Goal: Download file/media

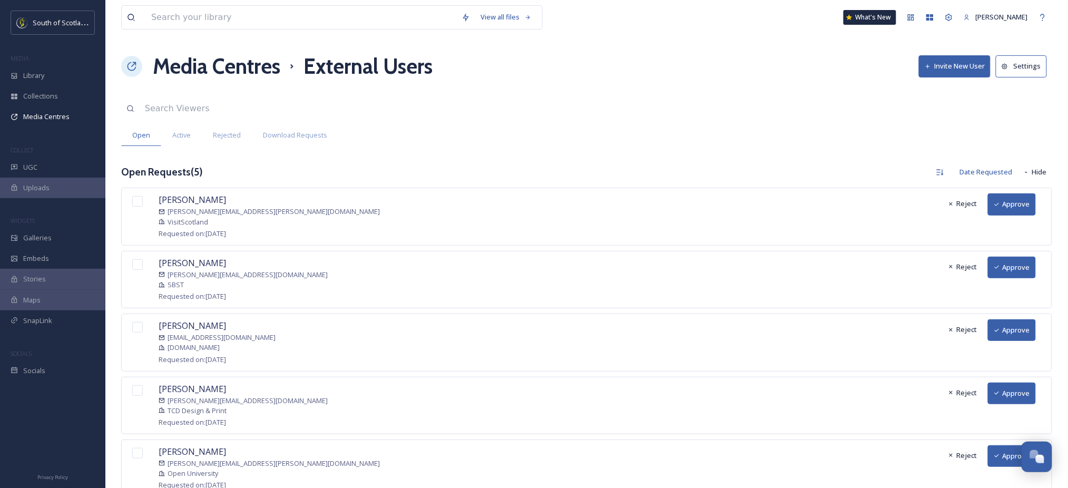
click at [1010, 211] on button "Approve" at bounding box center [1012, 204] width 48 height 22
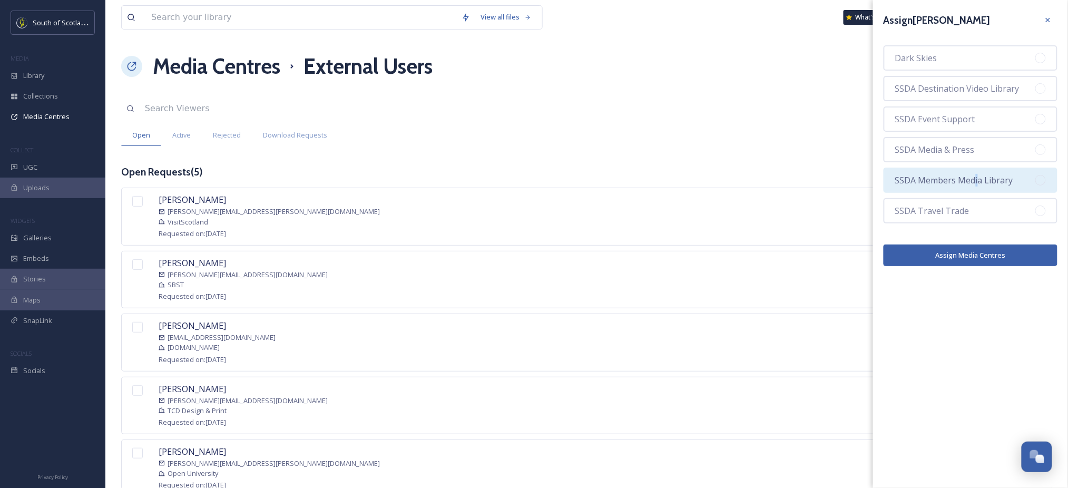
click at [975, 182] on span "SSDA Members Media Library" at bounding box center [955, 180] width 118 height 13
click at [948, 247] on button "Assign Media Centres" at bounding box center [971, 256] width 174 height 22
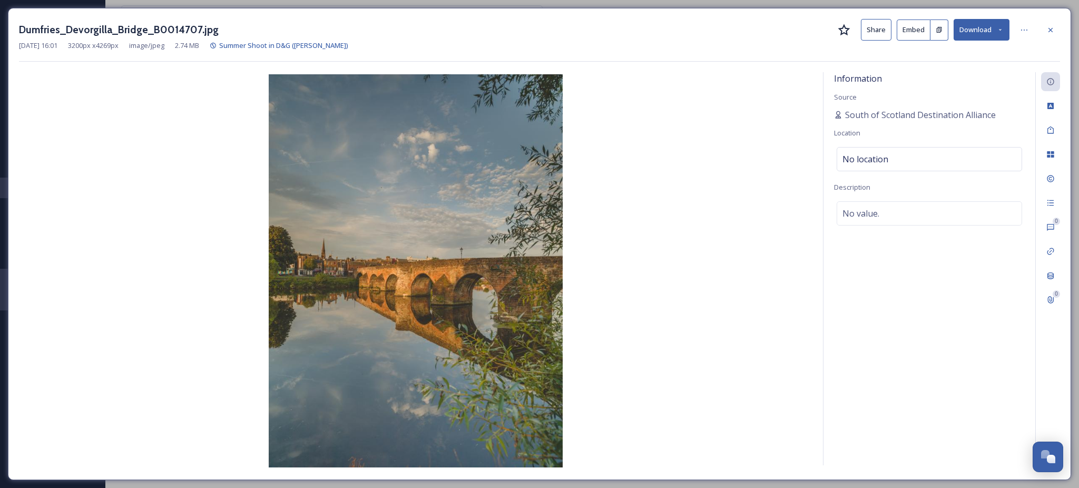
click at [996, 32] on button "Download" at bounding box center [982, 30] width 56 height 22
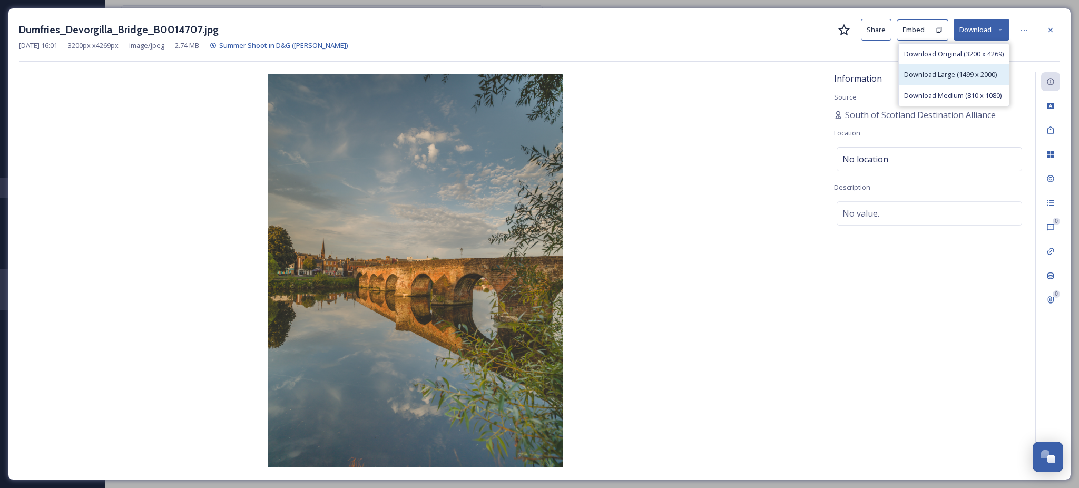
click at [956, 75] on span "Download Large (1499 x 2000)" at bounding box center [950, 75] width 93 height 10
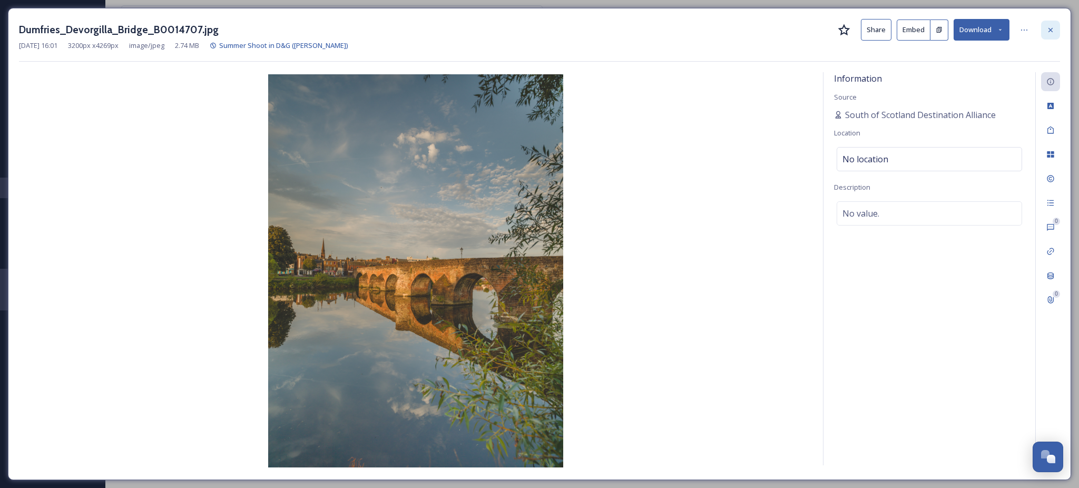
click at [1049, 26] on icon at bounding box center [1051, 30] width 8 height 8
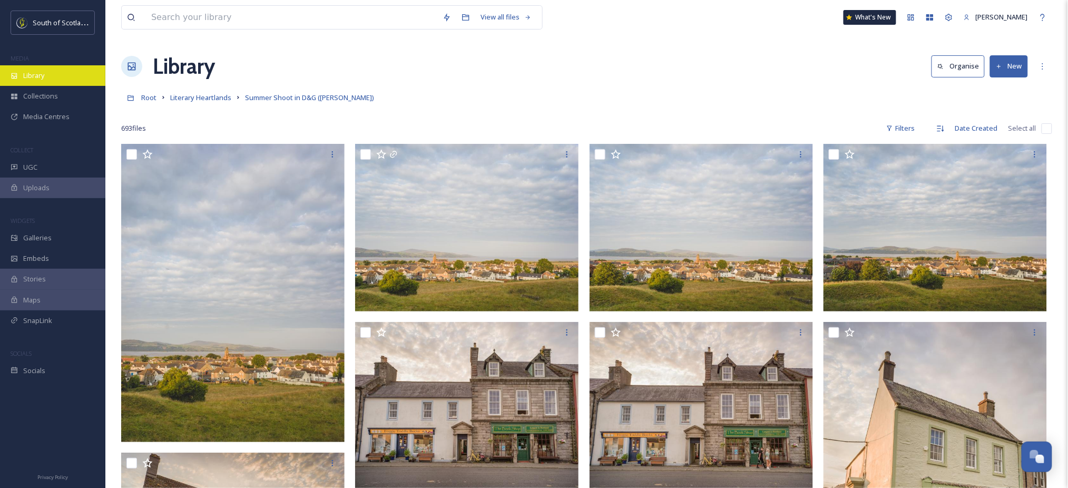
click at [32, 78] on span "Library" at bounding box center [33, 76] width 21 height 10
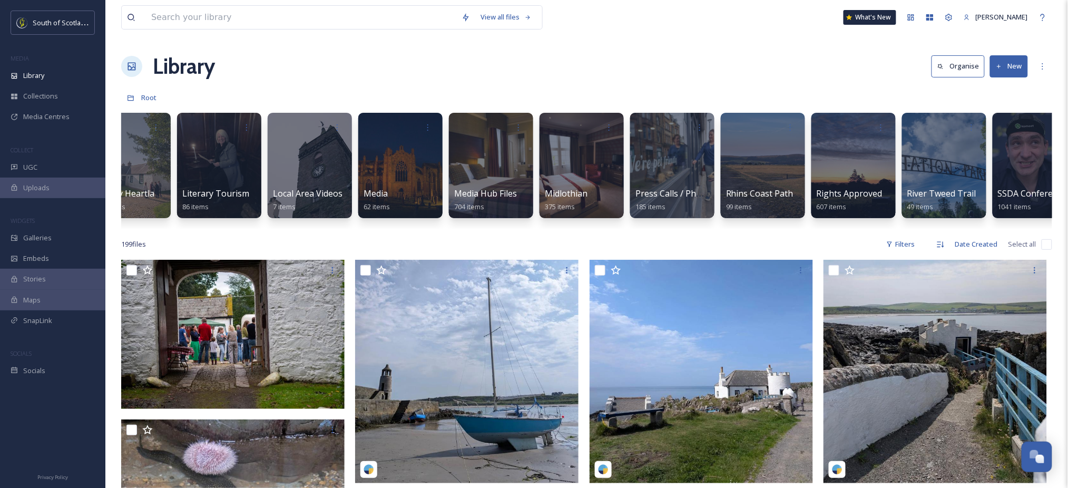
scroll to position [0, 1672]
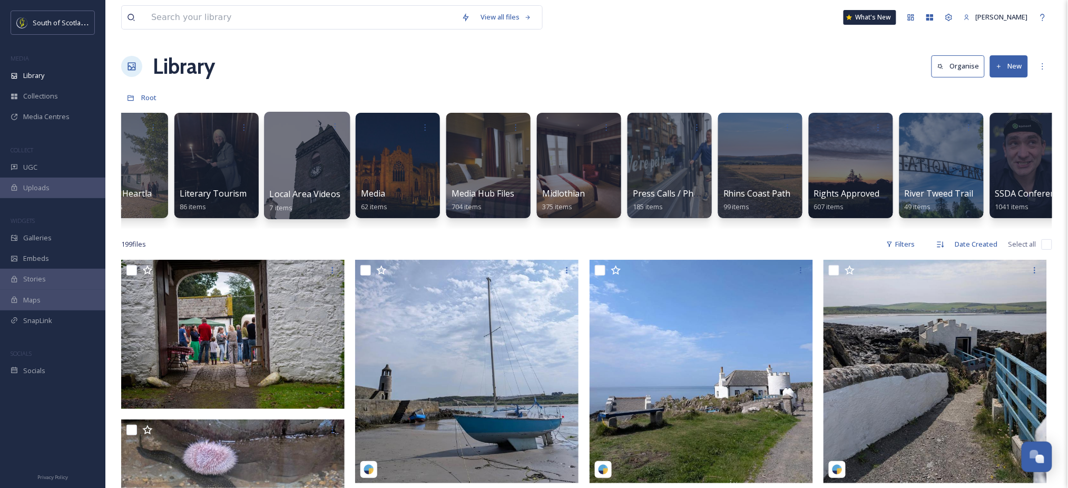
click at [323, 150] on div at bounding box center [307, 166] width 86 height 108
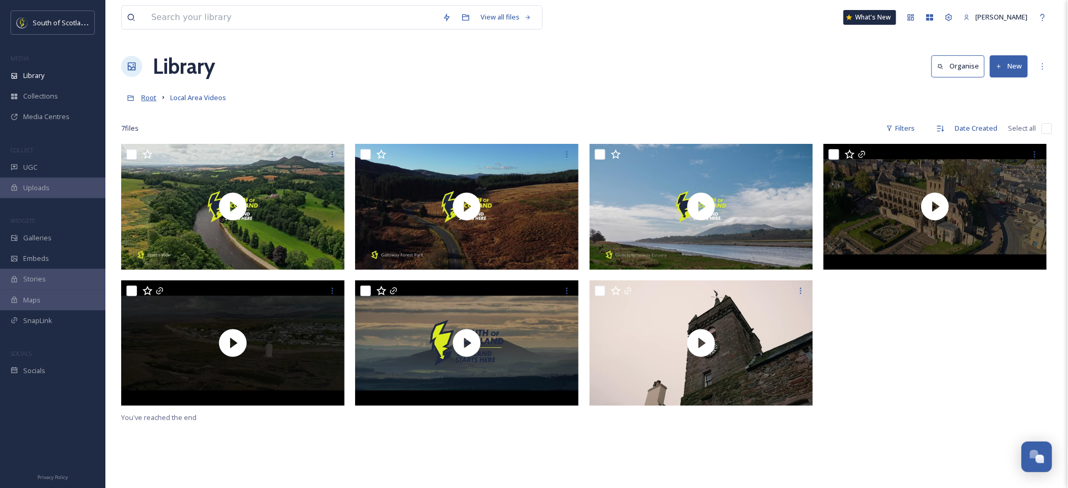
click at [151, 101] on span "Root" at bounding box center [148, 97] width 15 height 9
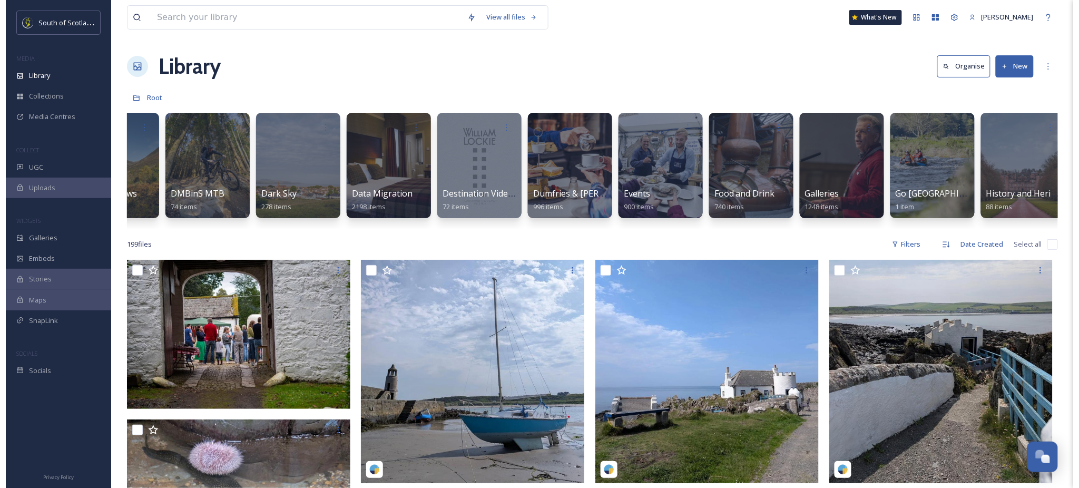
scroll to position [0, 427]
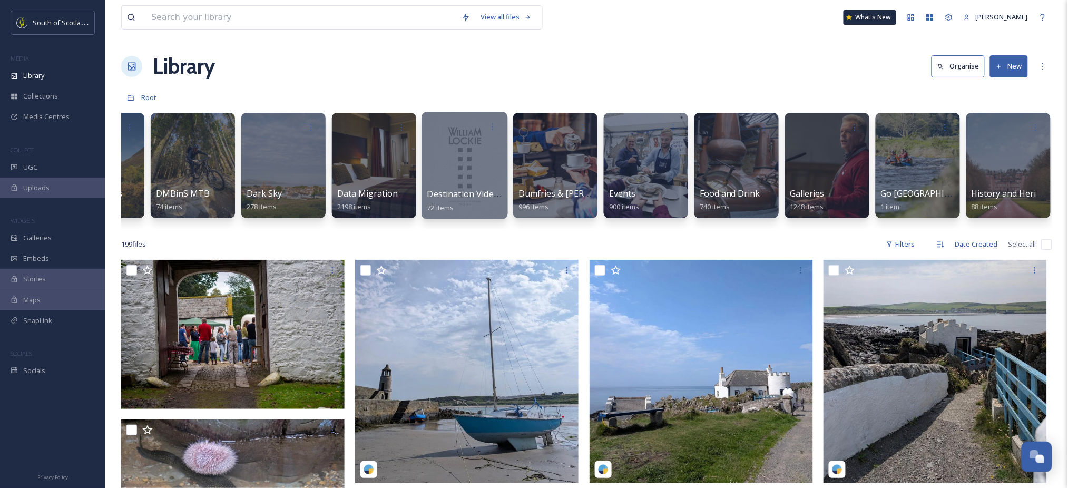
click at [476, 148] on div at bounding box center [465, 166] width 86 height 108
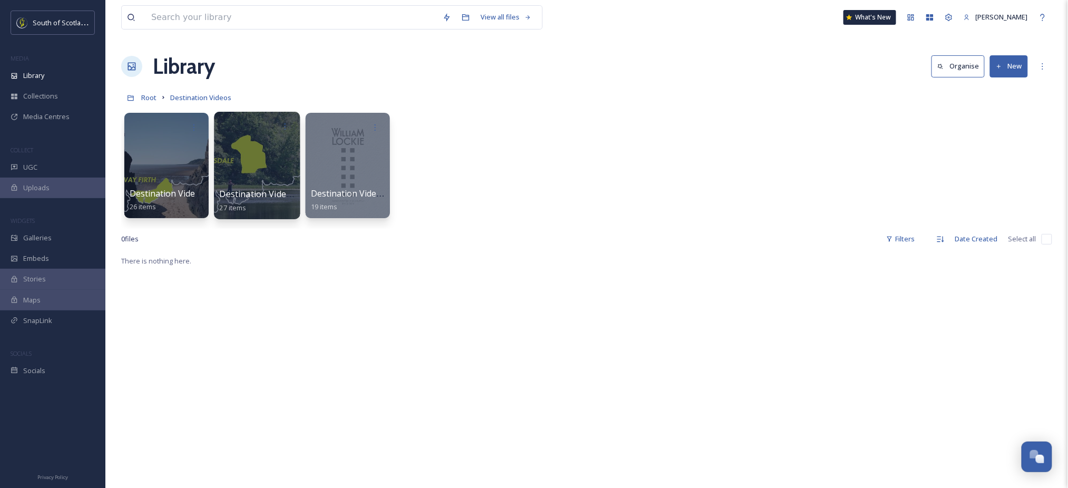
click at [270, 163] on div at bounding box center [257, 166] width 86 height 108
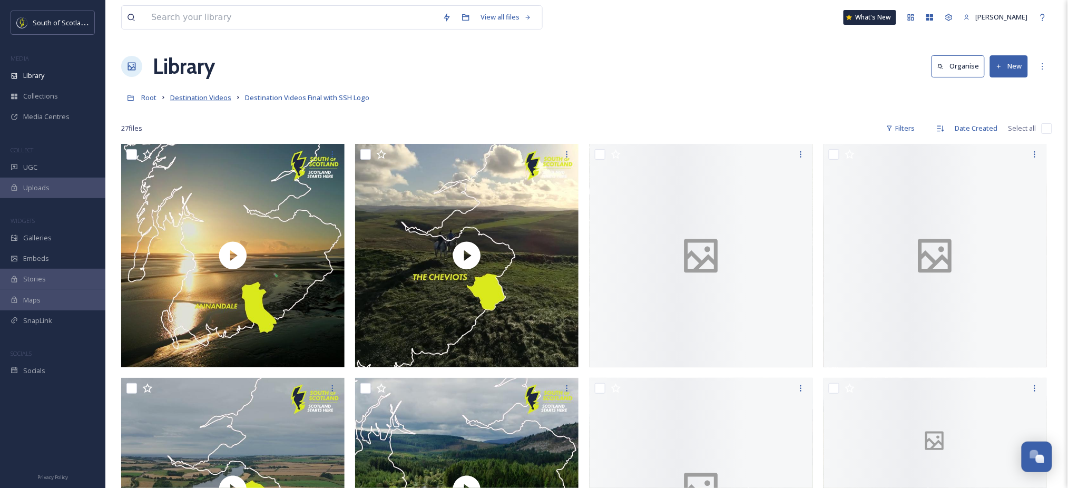
click at [204, 100] on span "Destination Videos" at bounding box center [200, 97] width 61 height 9
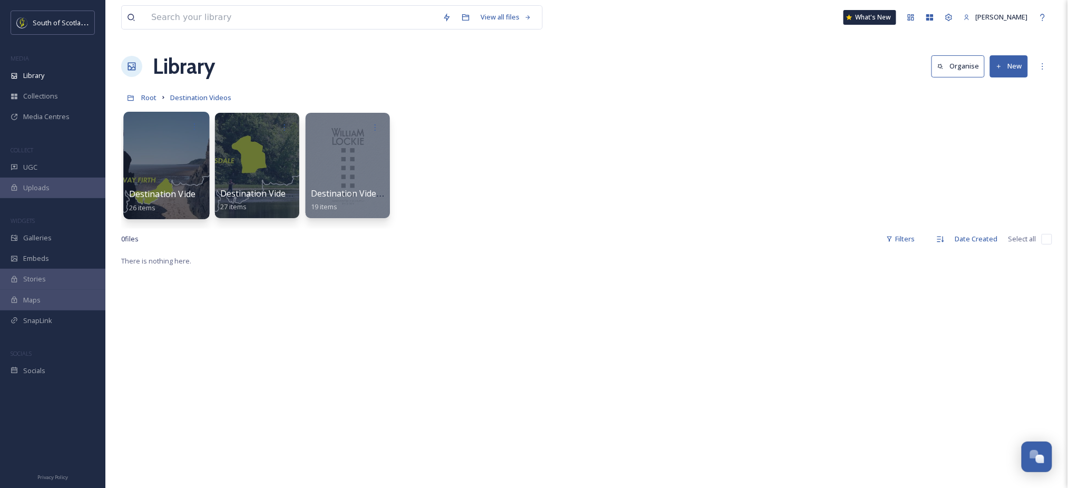
click at [170, 171] on div at bounding box center [166, 166] width 86 height 108
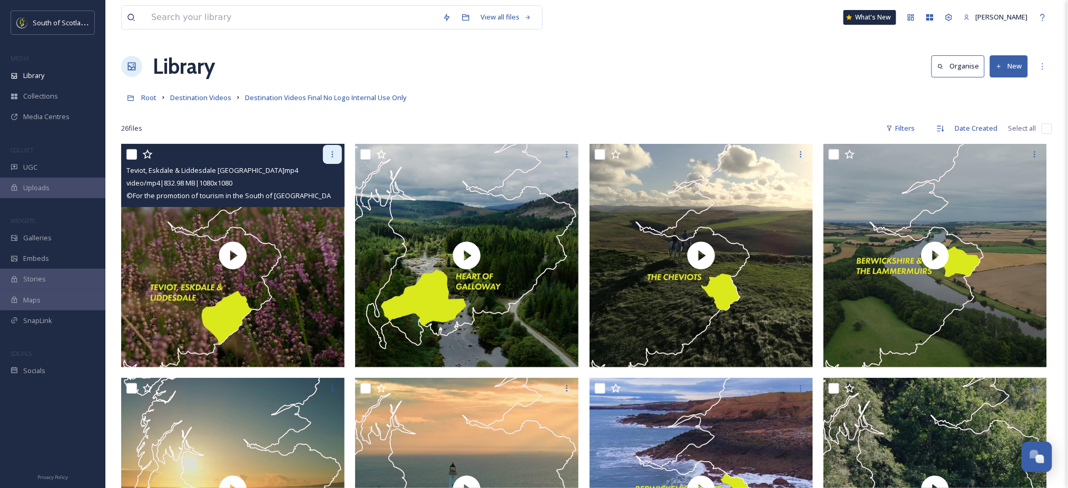
click at [330, 154] on icon at bounding box center [332, 154] width 8 height 8
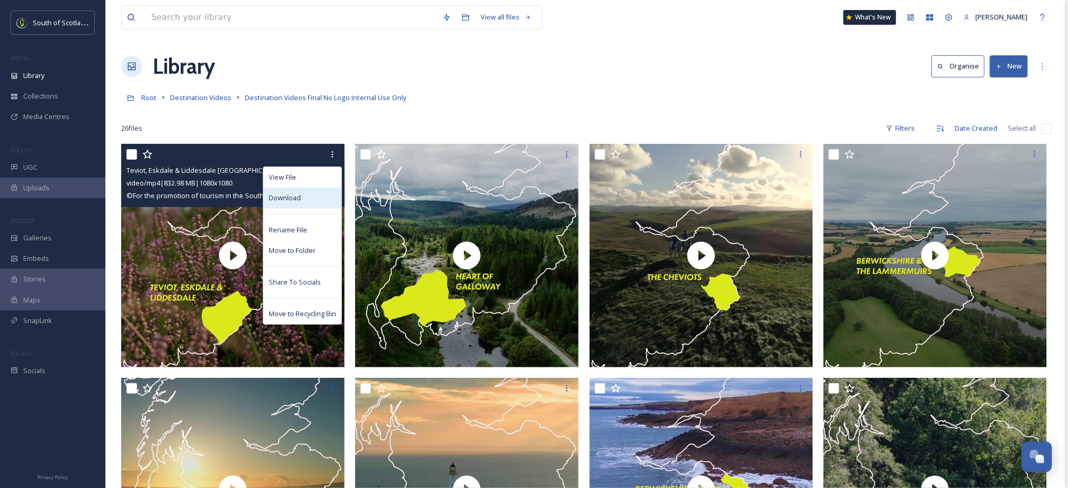
click at [293, 190] on div "Download" at bounding box center [303, 198] width 78 height 21
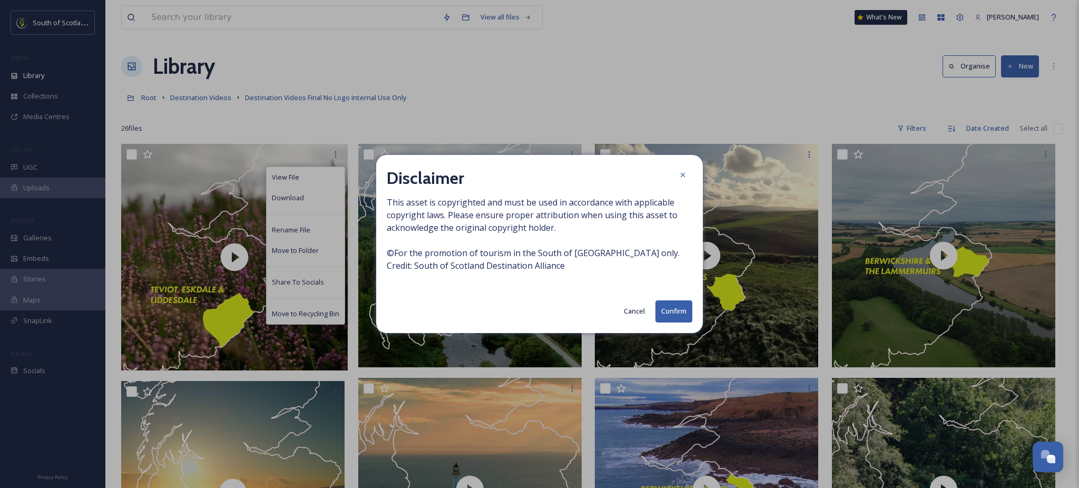
click at [682, 313] on button "Confirm" at bounding box center [674, 311] width 37 height 22
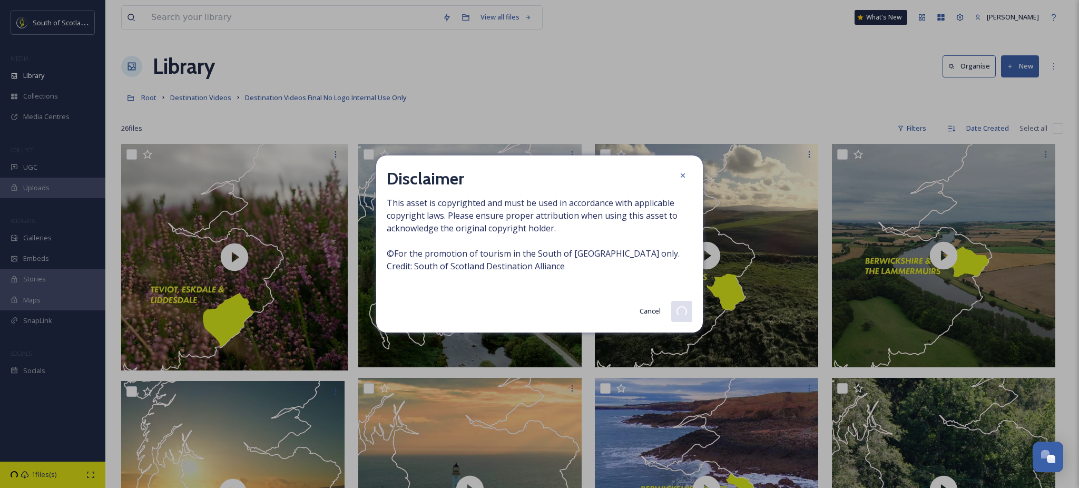
click at [624, 258] on span "This asset is copyrighted and must be used in accordance with applicable copyri…" at bounding box center [540, 241] width 306 height 89
